Goal: Task Accomplishment & Management: Manage account settings

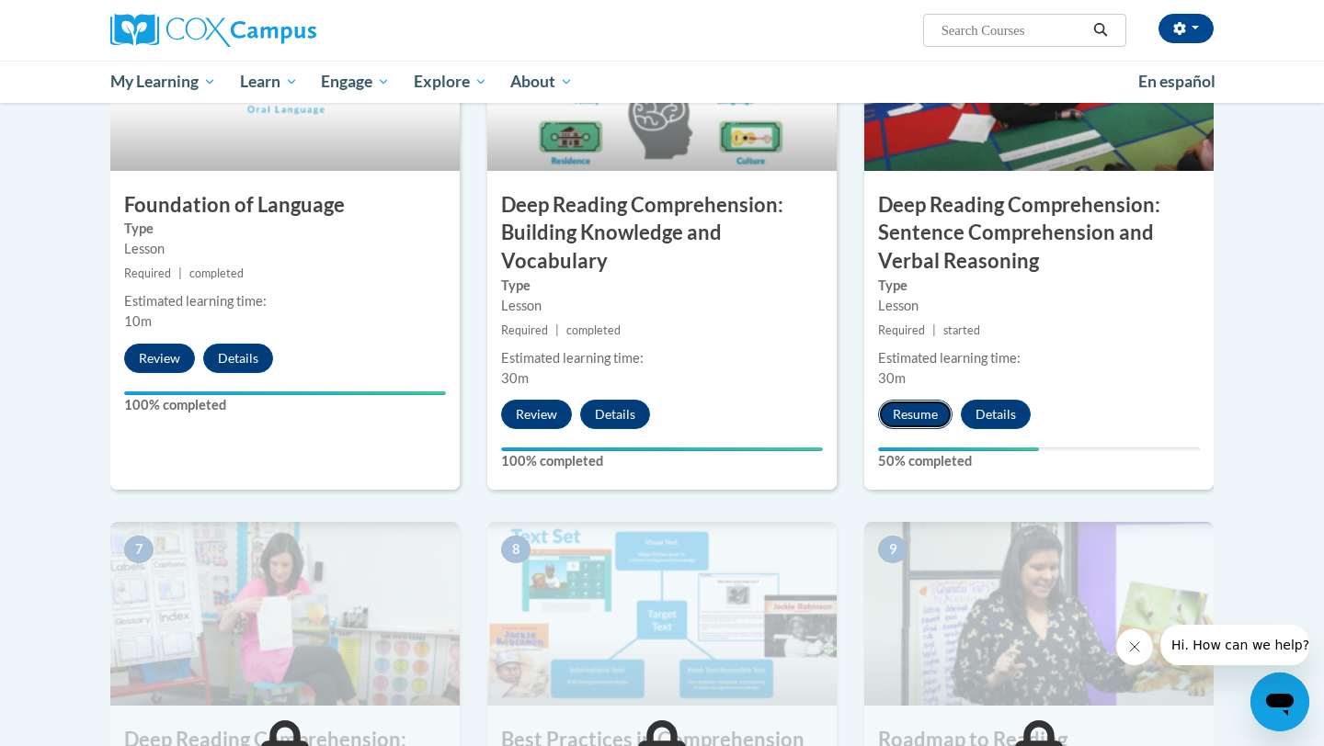
click at [897, 423] on button "Resume" at bounding box center [915, 414] width 74 height 29
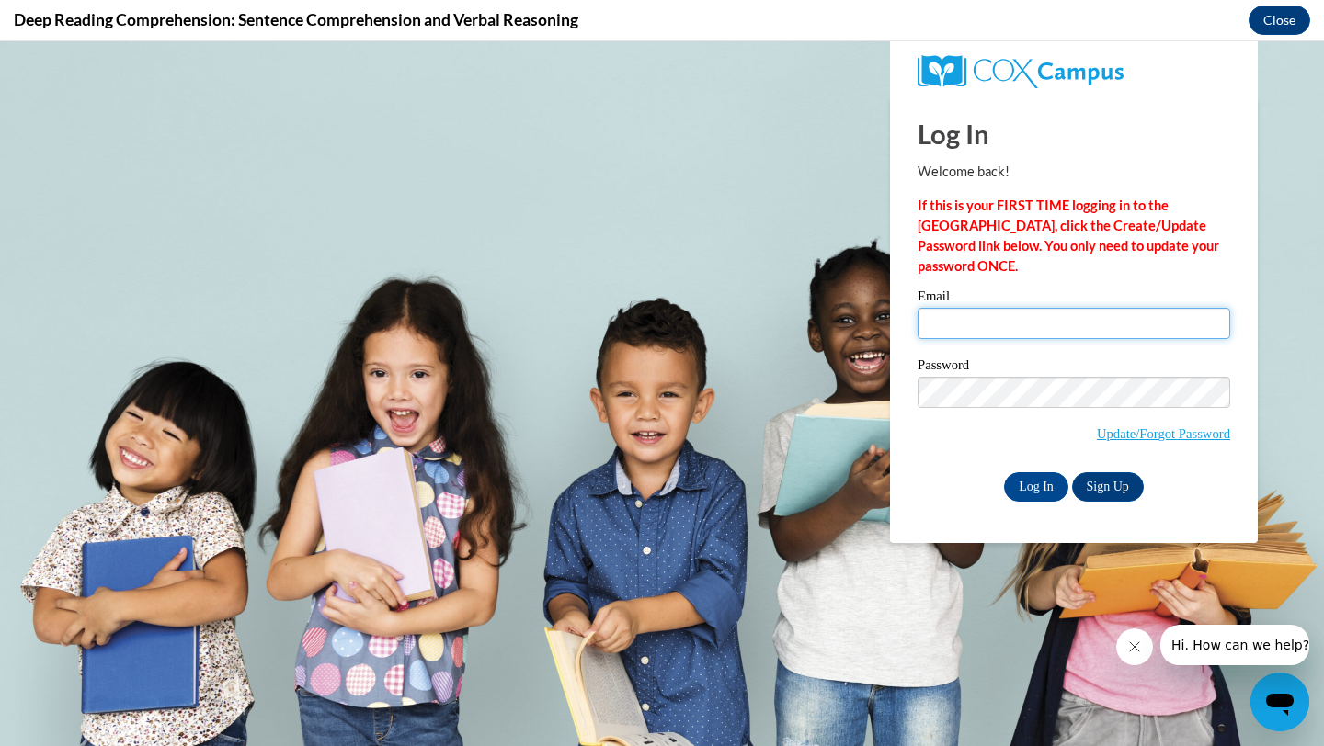
click at [978, 321] on input "Email" at bounding box center [1073, 323] width 313 height 31
type input "[EMAIL_ADDRESS][DOMAIN_NAME]"
click at [1056, 502] on div "Log In Welcome back! If this is your FIRST TIME logging in to the [GEOGRAPHIC_D…" at bounding box center [1073, 320] width 395 height 447
click at [1048, 496] on input "Log In" at bounding box center [1036, 487] width 64 height 29
